Goal: Transaction & Acquisition: Book appointment/travel/reservation

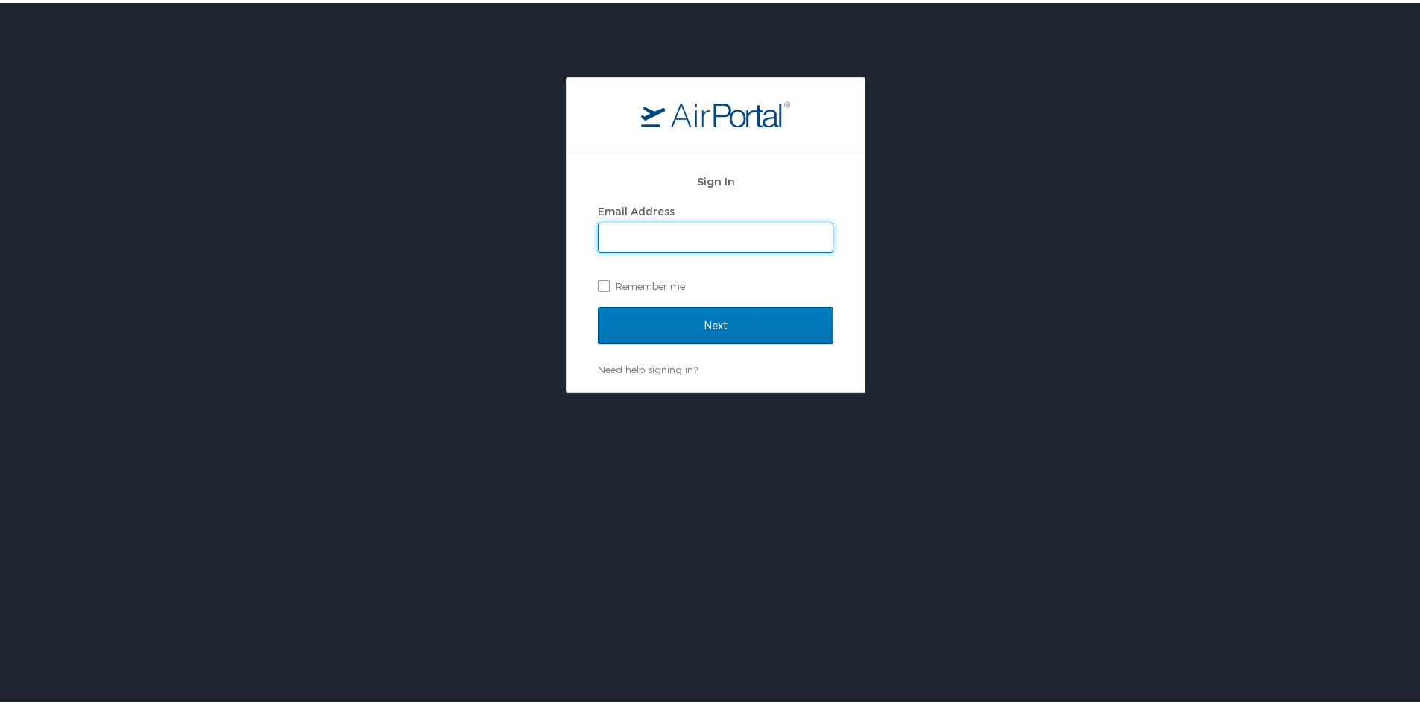
click at [646, 247] on input "Email Address" at bounding box center [716, 235] width 234 height 28
click at [646, 233] on input "Email Address" at bounding box center [716, 235] width 234 height 28
type input "N"
type input "njackson@suno.edu"
click at [625, 283] on label "Remember me" at bounding box center [716, 283] width 236 height 22
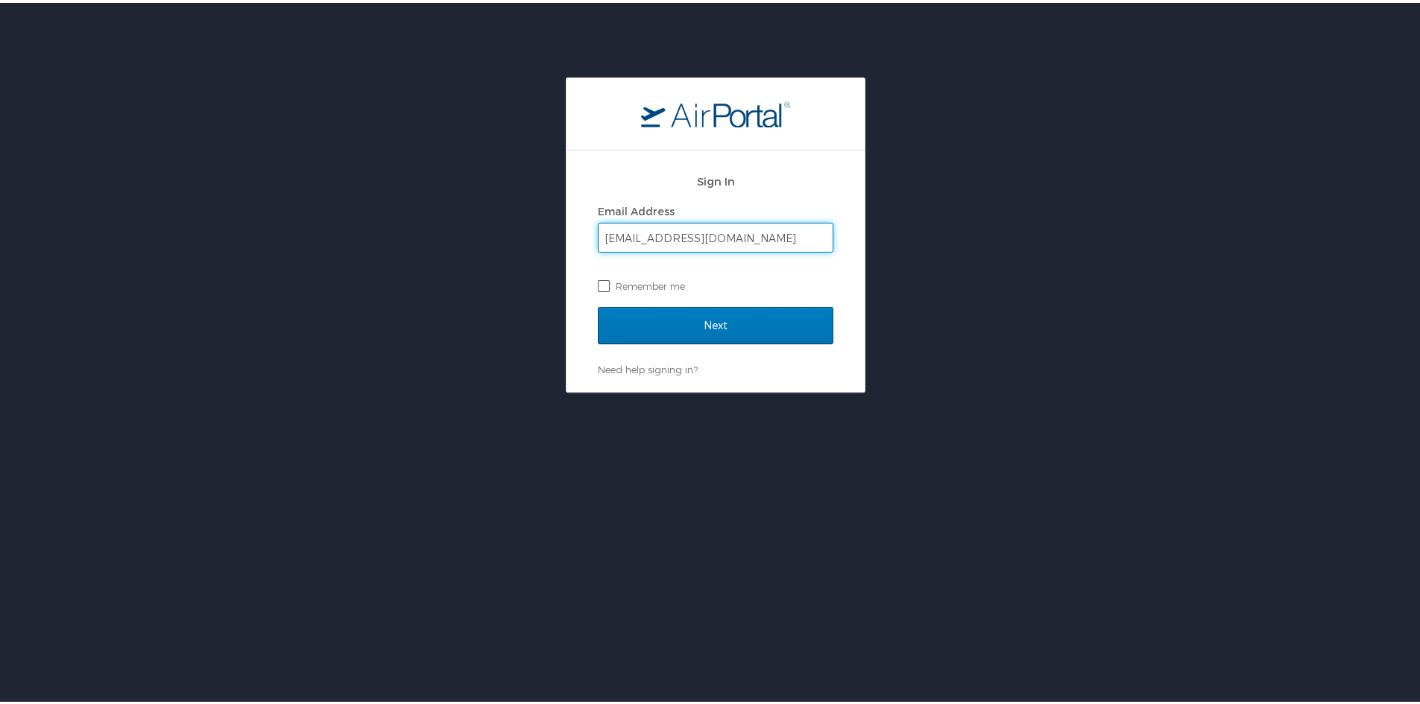
click at [607, 283] on input "Remember me" at bounding box center [603, 282] width 10 height 10
checkbox input "true"
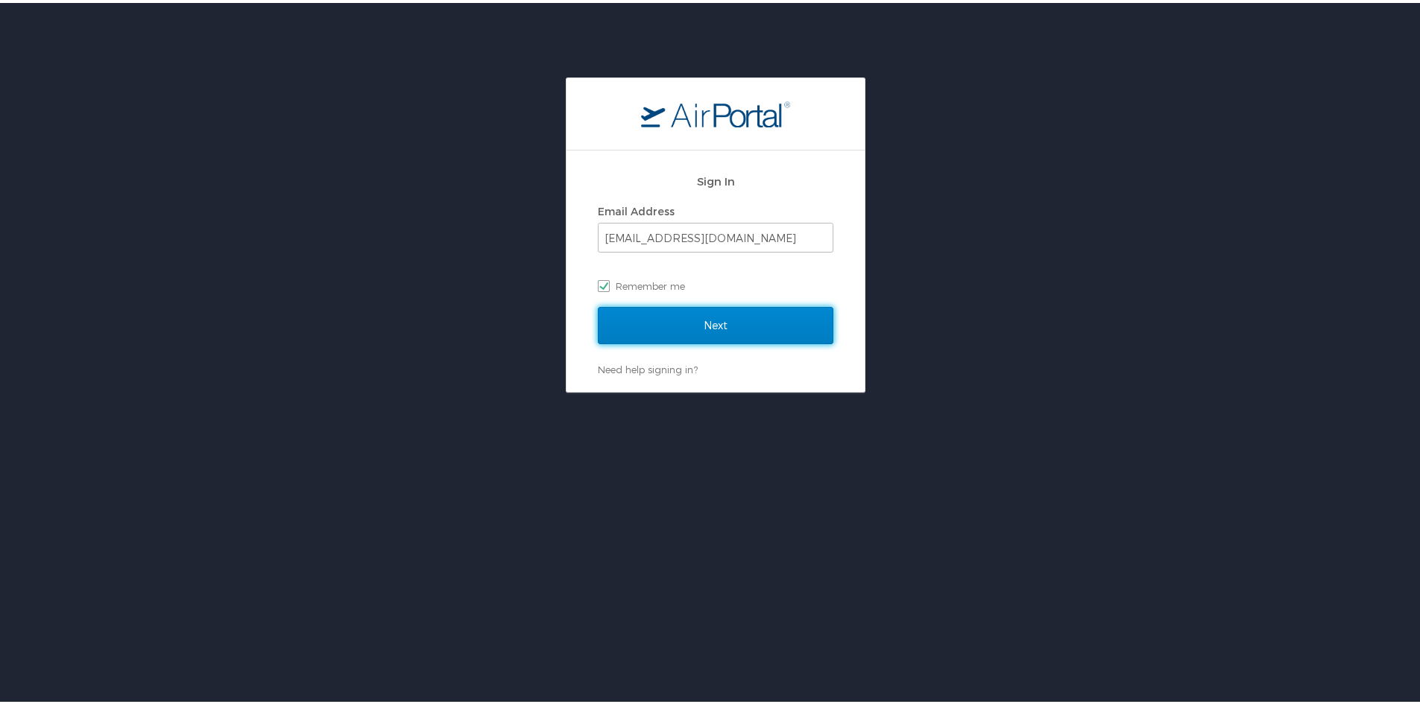
click at [666, 319] on input "Next" at bounding box center [716, 322] width 236 height 37
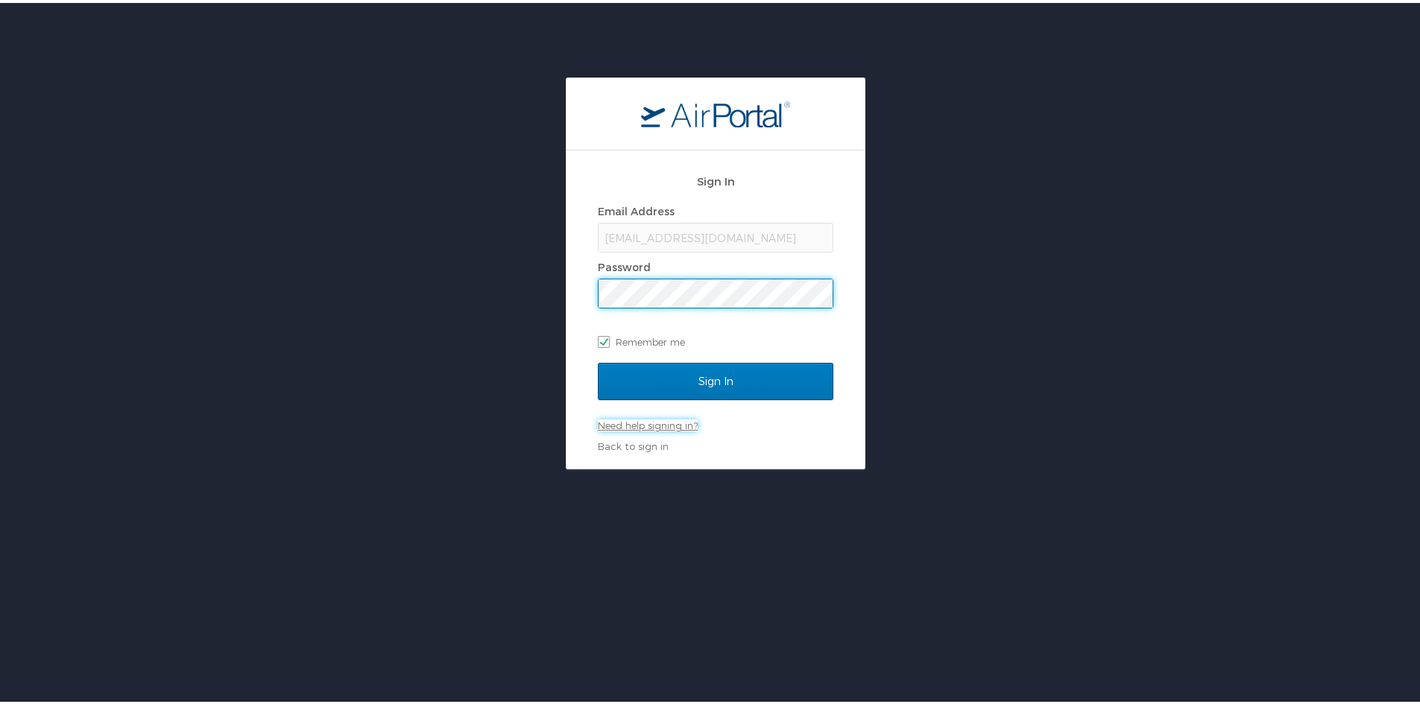
click at [646, 417] on link "Need help signing in?" at bounding box center [648, 423] width 100 height 12
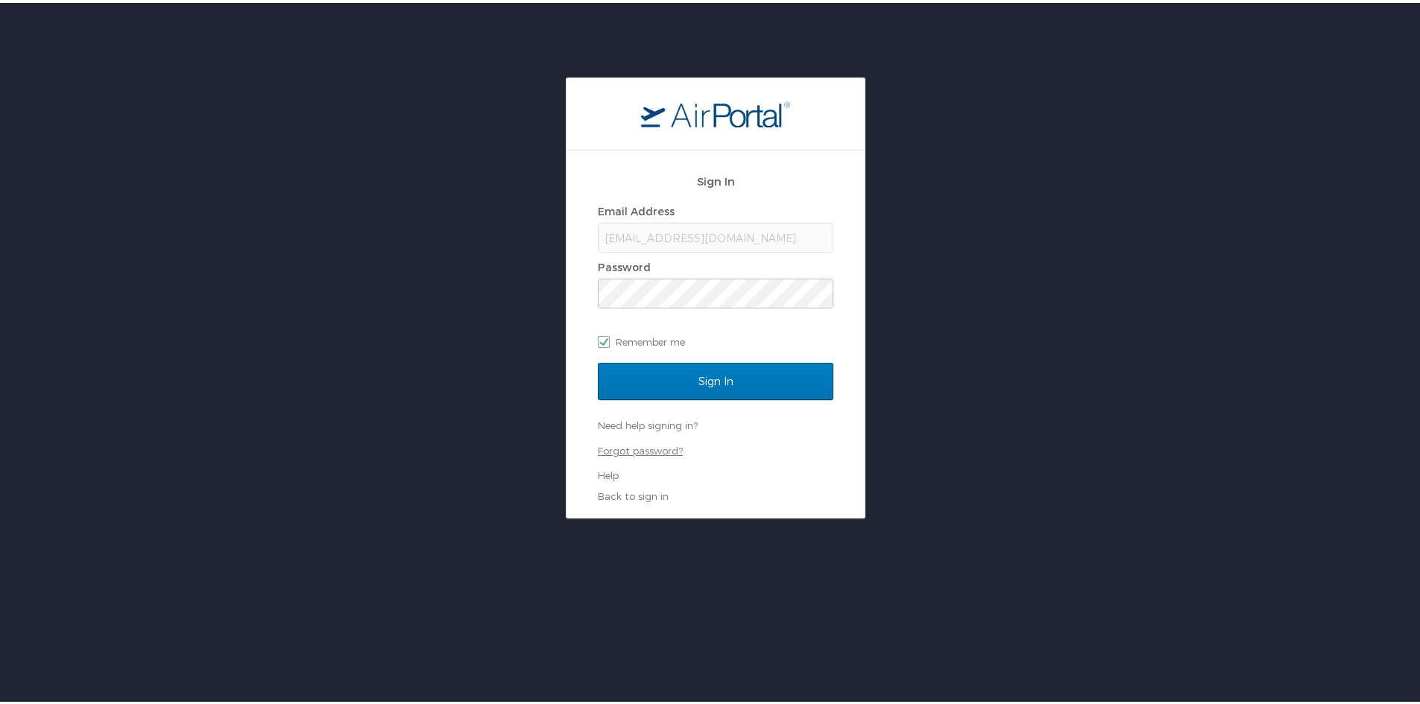
click at [648, 449] on link "Forgot password?" at bounding box center [640, 448] width 85 height 12
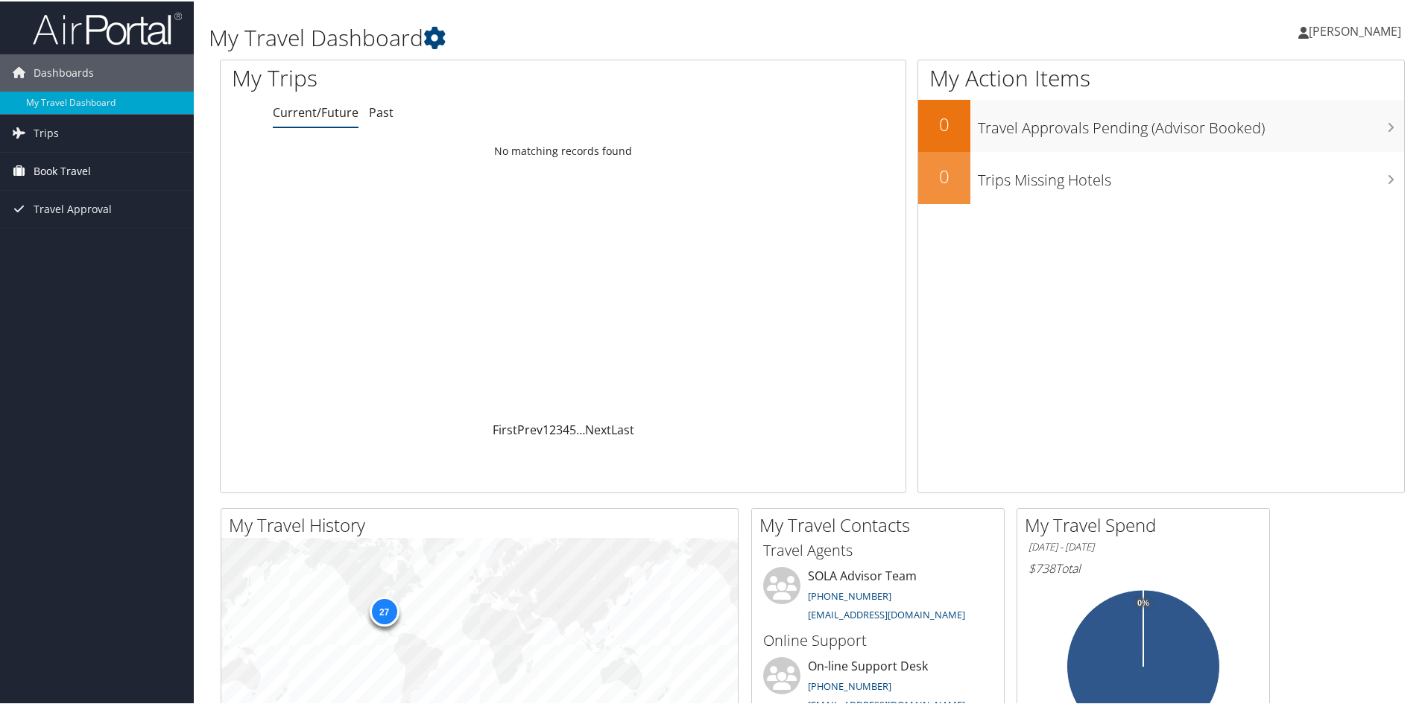
click at [83, 164] on span "Book Travel" at bounding box center [62, 169] width 57 height 37
click at [99, 220] on link "Book/Manage Online Trips" at bounding box center [97, 222] width 194 height 22
